Goal: Find specific page/section: Find specific page/section

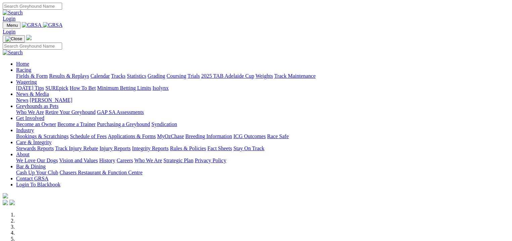
click at [16, 73] on link "Fields & Form" at bounding box center [32, 76] width 32 height 6
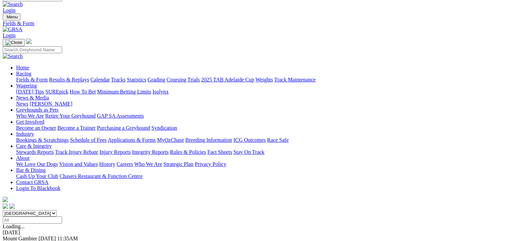
scroll to position [8, 0]
click at [15, 241] on link "F" at bounding box center [13, 245] width 3 height 6
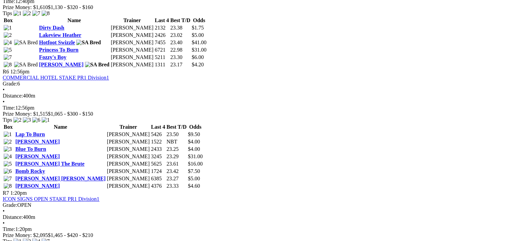
scroll to position [789, 0]
